Goal: Obtain resource: Download file/media

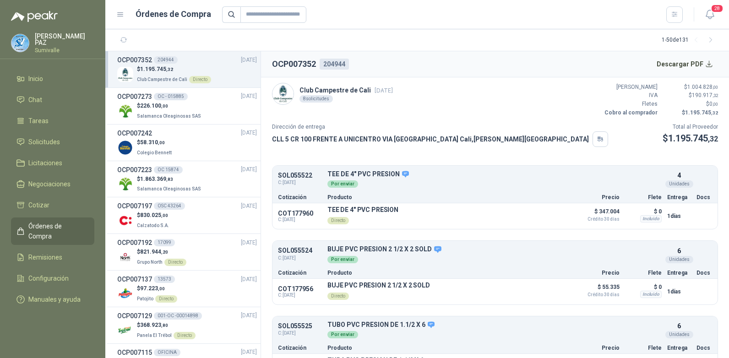
click at [71, 221] on span "Órdenes de Compra" at bounding box center [56, 231] width 57 height 20
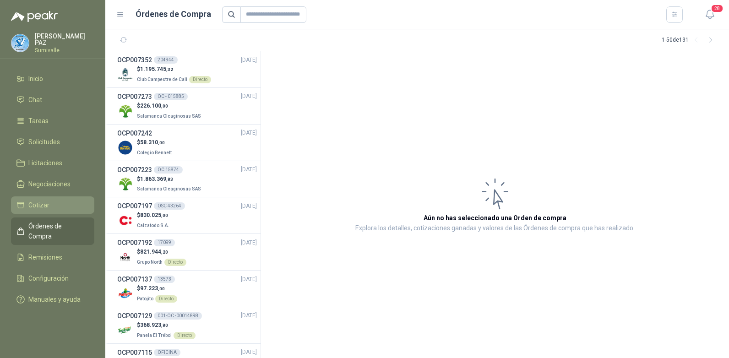
click at [70, 204] on li "Cotizar" at bounding box center [52, 205] width 72 height 10
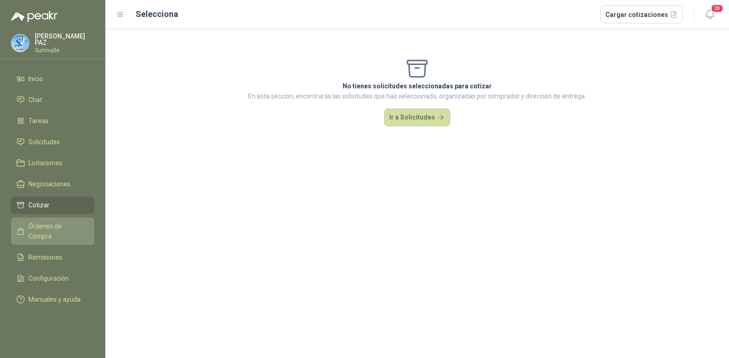
click at [68, 223] on span "Órdenes de Compra" at bounding box center [56, 231] width 57 height 20
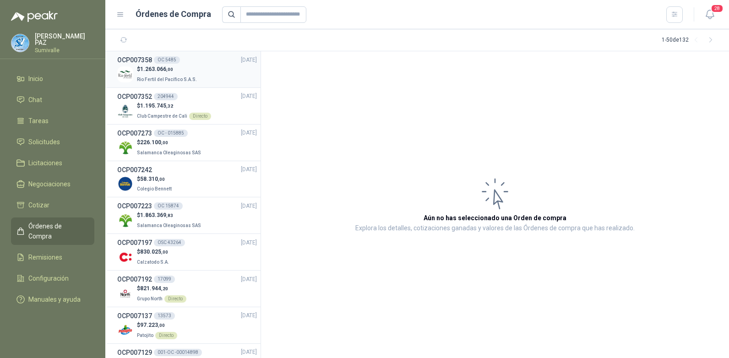
click at [188, 74] on p "Rio Fertil del Pacífico S.A.S." at bounding box center [168, 79] width 62 height 10
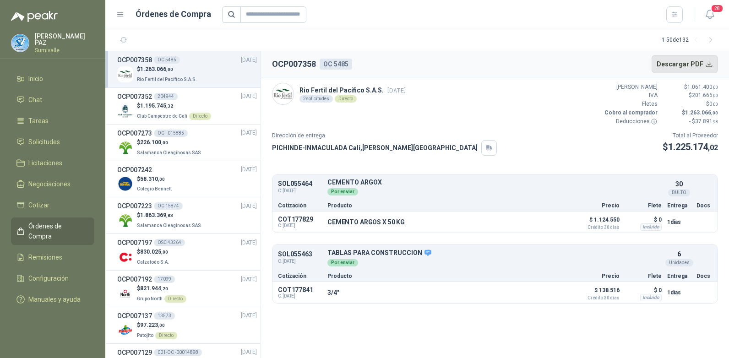
click at [687, 61] on button "Descargar PDF" at bounding box center [685, 64] width 67 height 18
